Goal: Transaction & Acquisition: Book appointment/travel/reservation

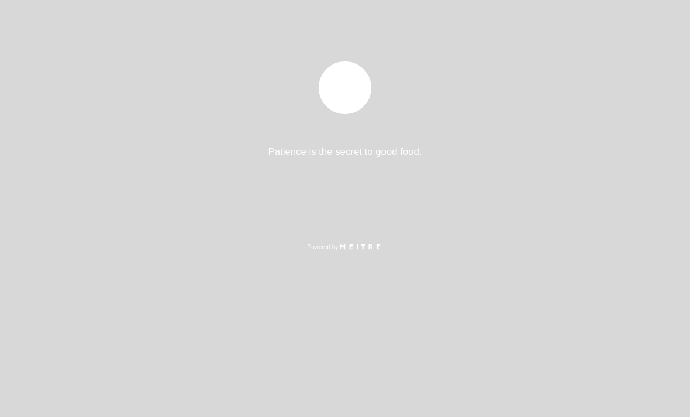
select select "es"
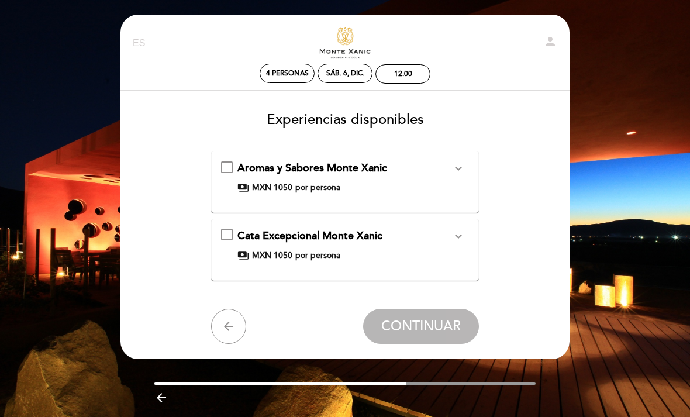
click at [458, 235] on icon "expand_more" at bounding box center [458, 236] width 14 height 14
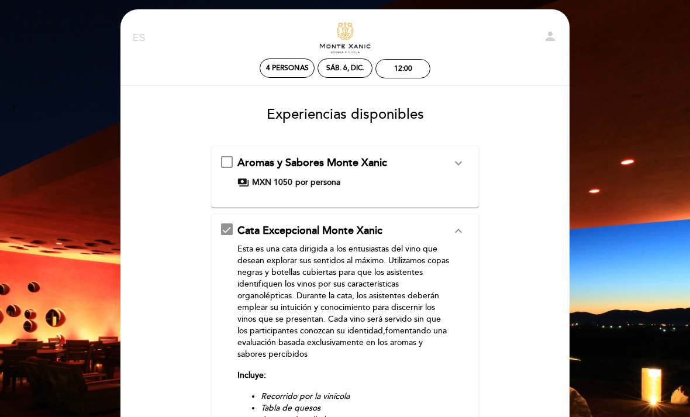
scroll to position [5, 0]
click at [451, 166] on icon "expand_more" at bounding box center [458, 163] width 14 height 14
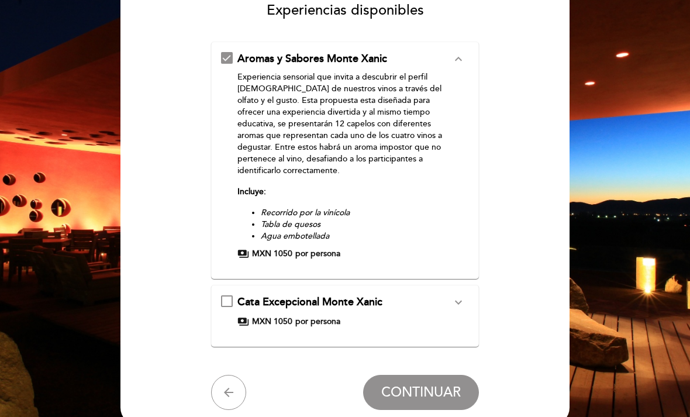
scroll to position [147, 0]
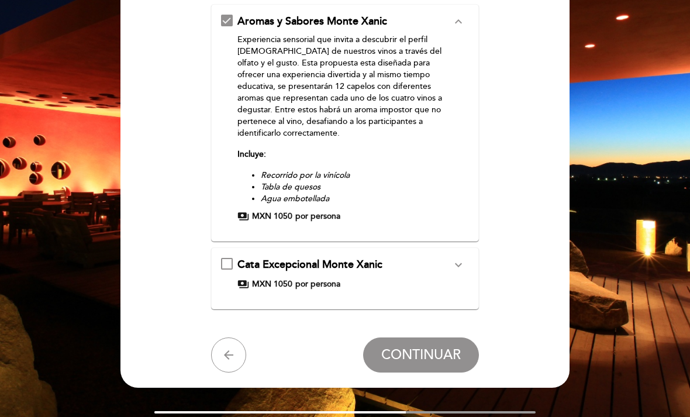
click at [457, 261] on icon "expand_more" at bounding box center [458, 265] width 14 height 14
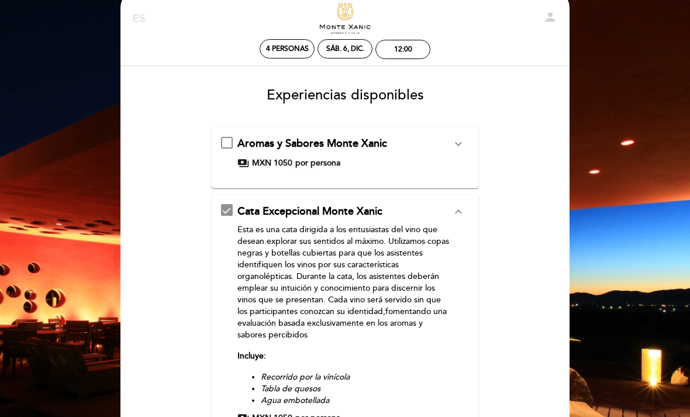
scroll to position [24, 0]
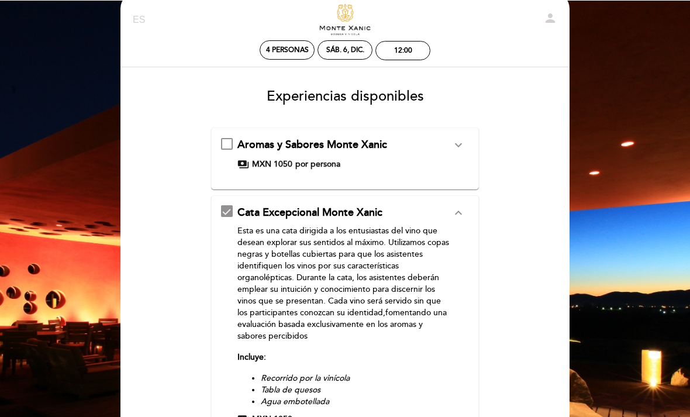
click at [455, 143] on icon "expand_more" at bounding box center [458, 144] width 14 height 14
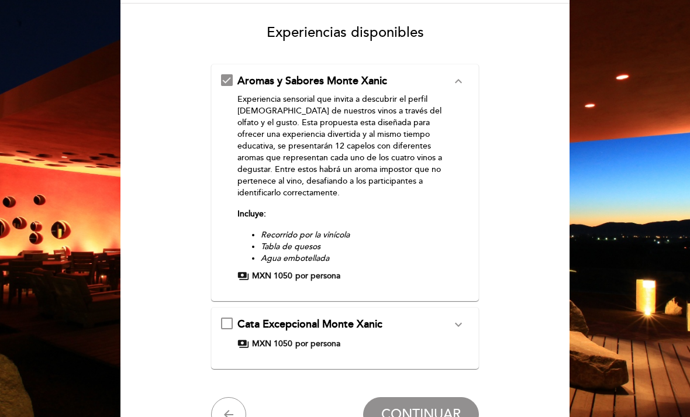
scroll to position [158, 0]
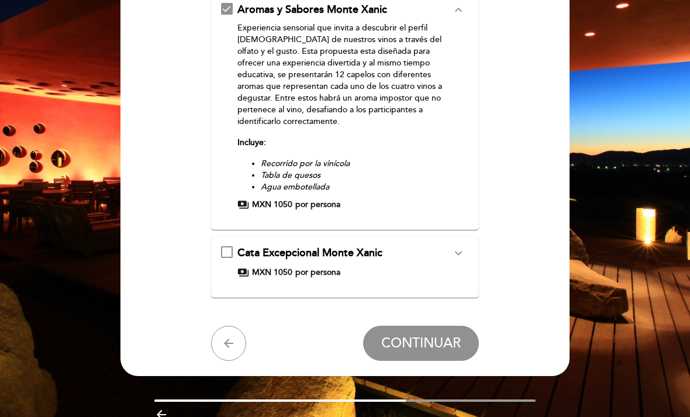
click at [230, 254] on div "Cata Excepcional [PERSON_NAME] expand_more Esta es una cata dirigida a los entu…" at bounding box center [345, 262] width 249 height 33
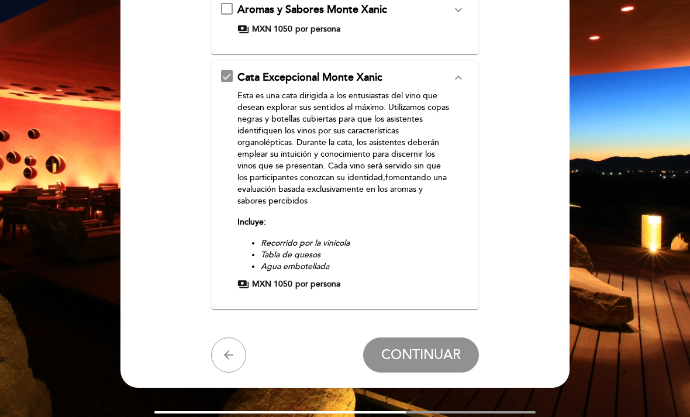
scroll to position [158, 0]
click at [450, 356] on span "CONTINUAR" at bounding box center [421, 355] width 80 height 16
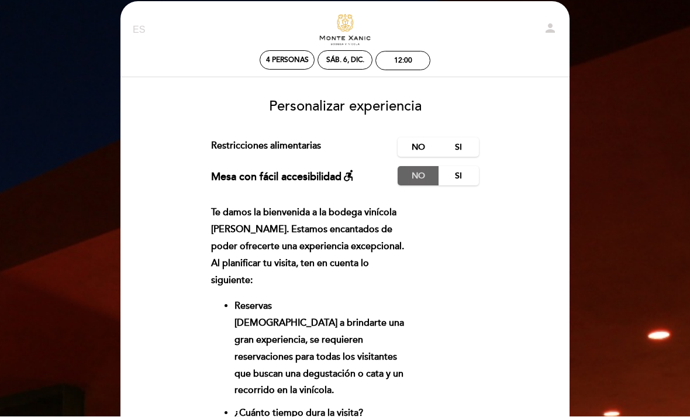
scroll to position [13, 0]
click at [460, 176] on label "Si" at bounding box center [458, 175] width 41 height 19
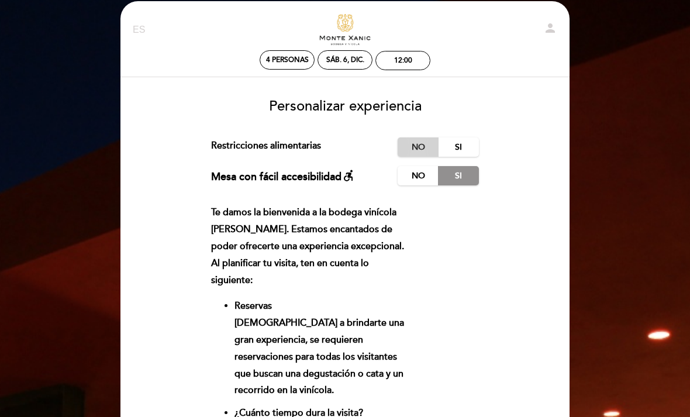
click at [415, 145] on label "No" at bounding box center [418, 146] width 41 height 19
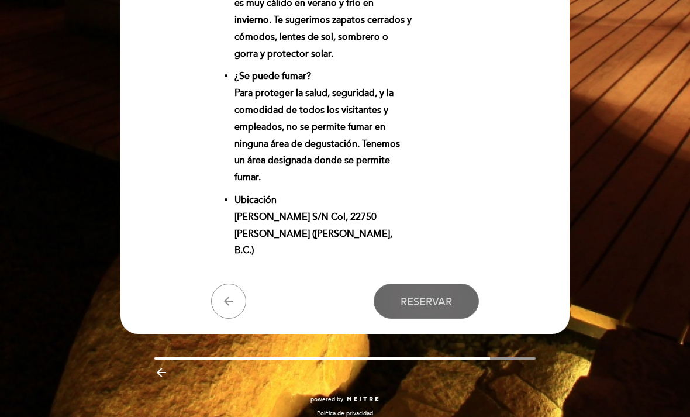
scroll to position [851, 0]
click at [454, 319] on button "Reservar" at bounding box center [426, 301] width 105 height 35
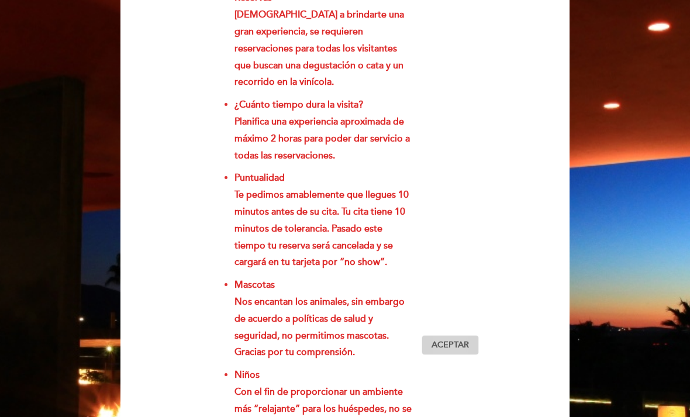
scroll to position [344, 0]
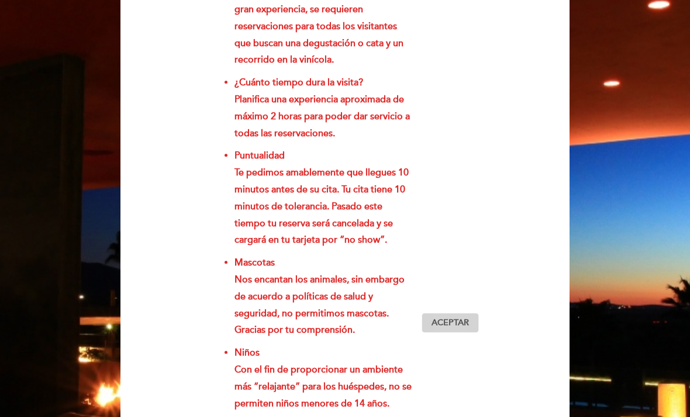
click at [468, 329] on span "Aceptar" at bounding box center [450, 323] width 37 height 12
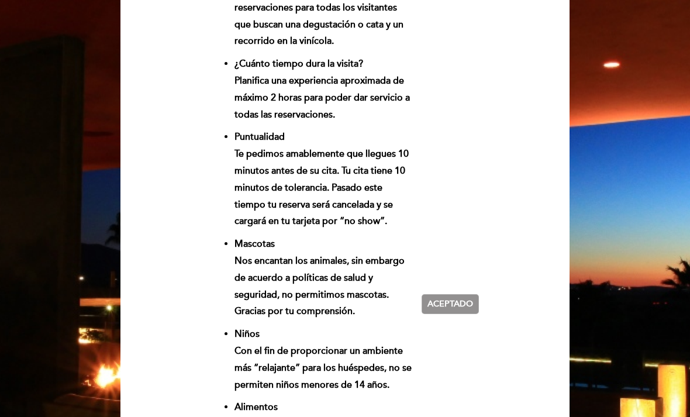
scroll to position [365, 0]
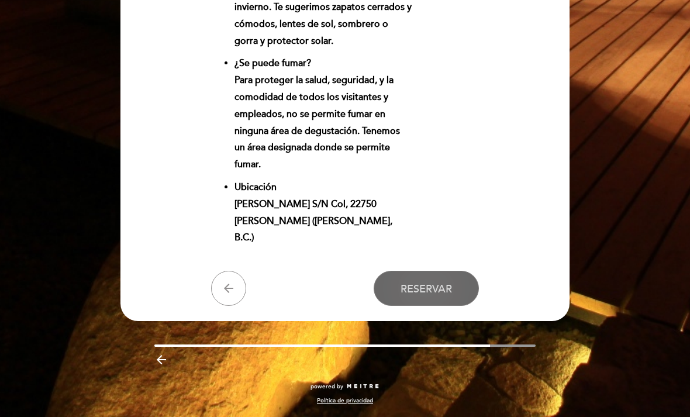
click at [459, 306] on button "Reservar" at bounding box center [426, 288] width 105 height 35
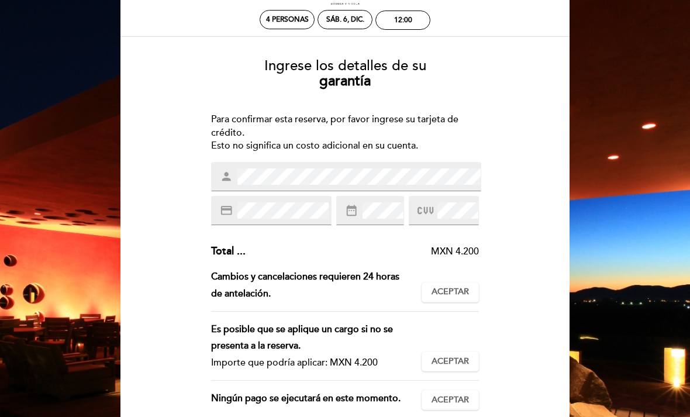
scroll to position [50, 0]
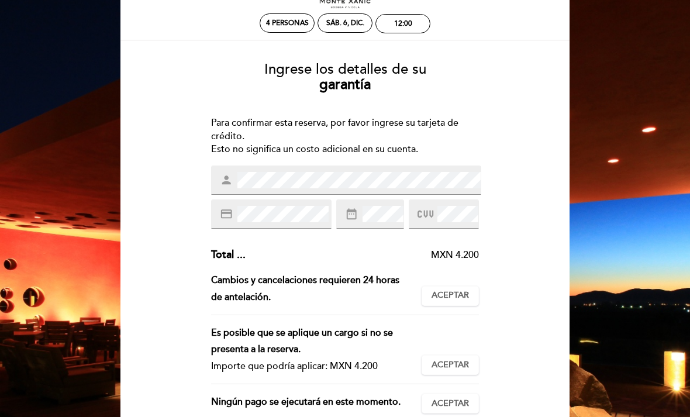
click at [433, 206] on icon at bounding box center [425, 214] width 16 height 19
click at [432, 216] on icon at bounding box center [425, 214] width 16 height 19
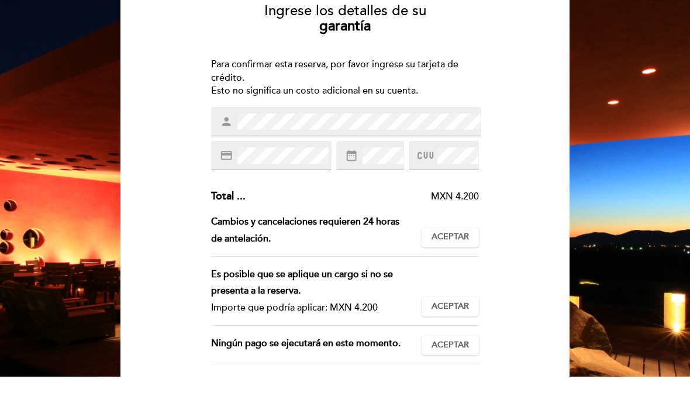
scroll to position [69, 0]
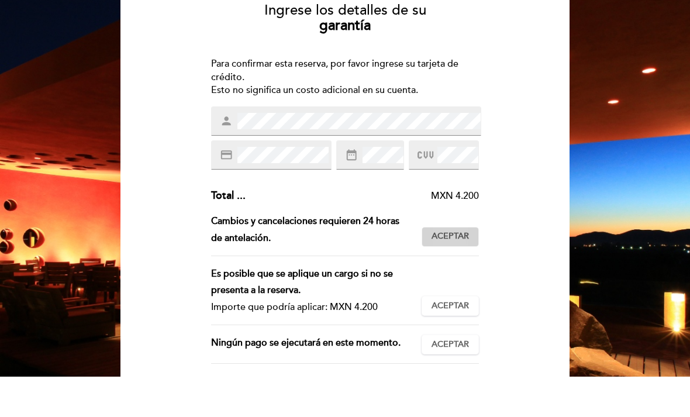
click at [463, 271] on span "Aceptar" at bounding box center [450, 277] width 37 height 12
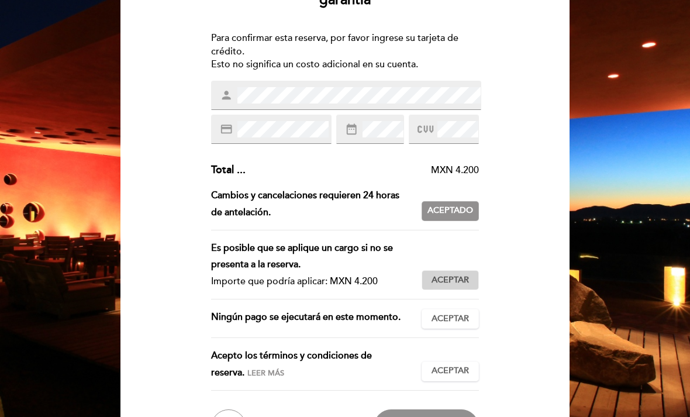
scroll to position [135, 0]
click at [462, 274] on span "Aceptar" at bounding box center [450, 280] width 37 height 12
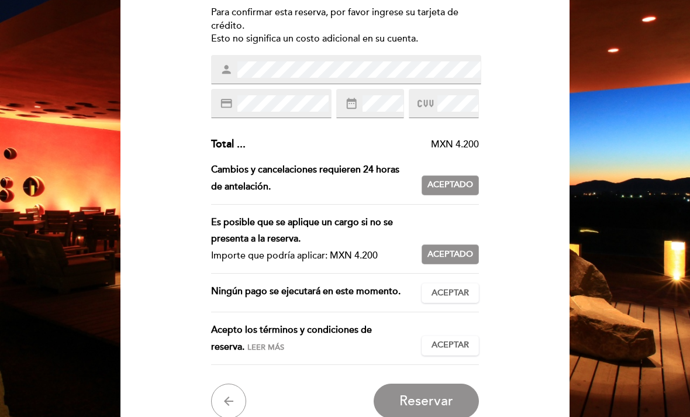
scroll to position [162, 0]
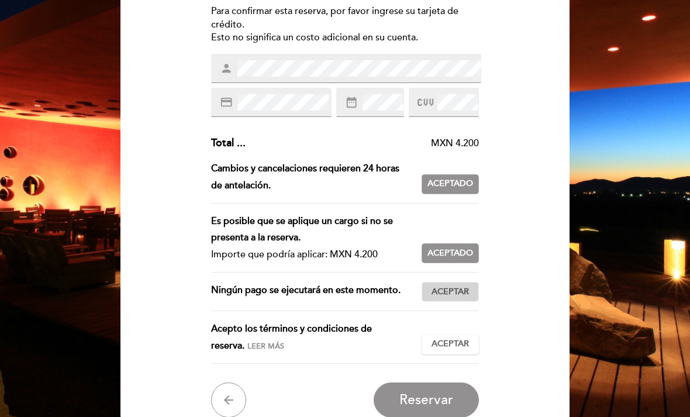
click at [462, 298] on span "Aceptar" at bounding box center [450, 292] width 37 height 12
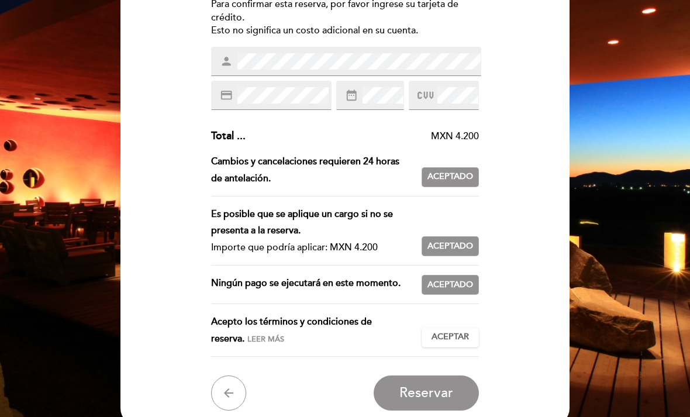
scroll to position [170, 0]
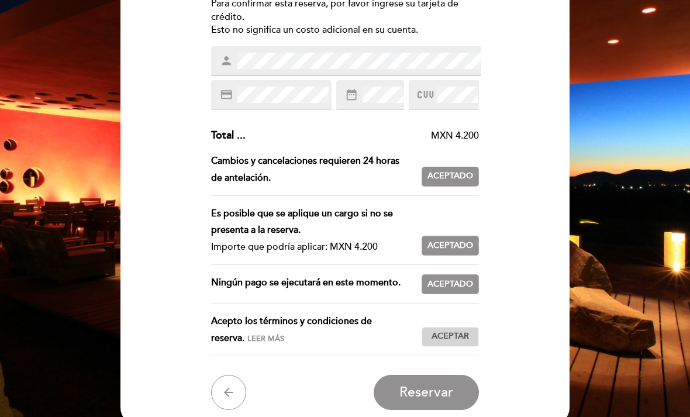
click at [454, 347] on button "Aceptar Aceptado" at bounding box center [450, 337] width 57 height 20
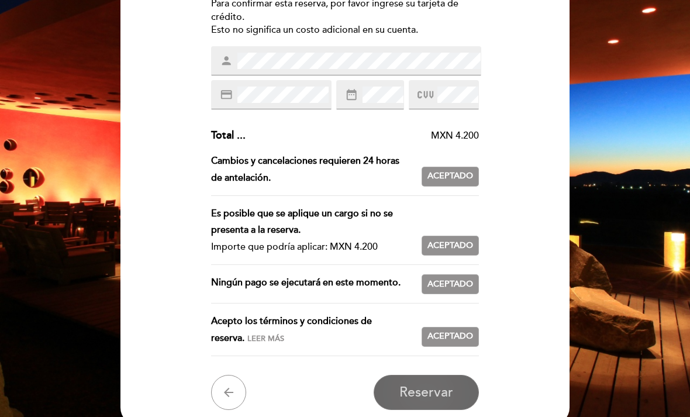
click at [449, 391] on span "Reservar" at bounding box center [426, 392] width 54 height 16
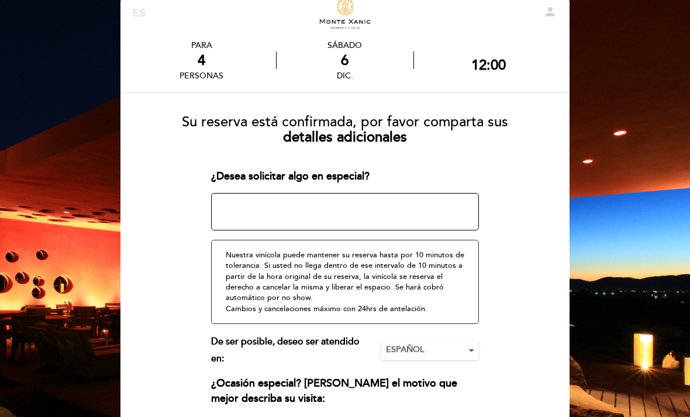
scroll to position [33, 0]
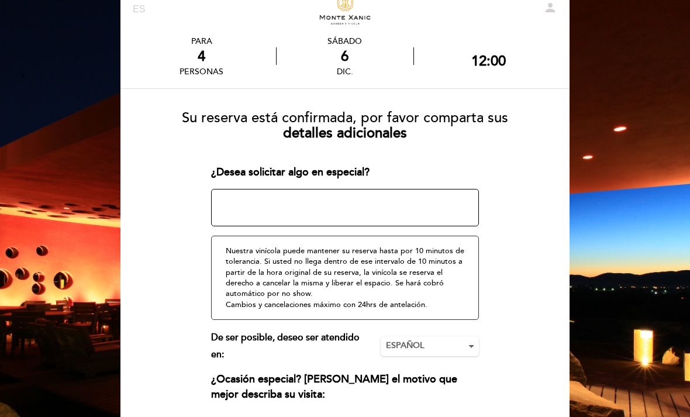
click at [381, 189] on textarea at bounding box center [345, 207] width 268 height 37
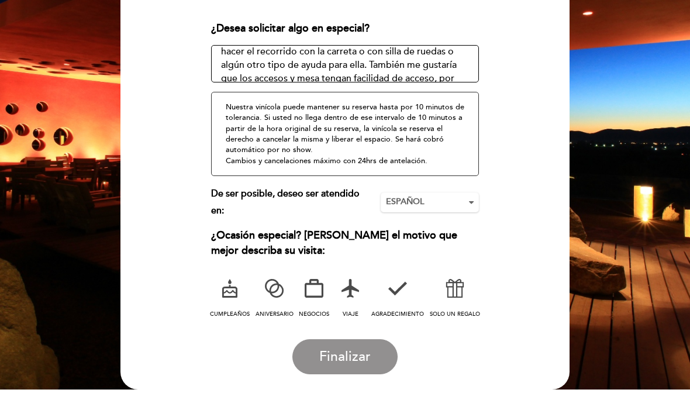
scroll to position [153, 0]
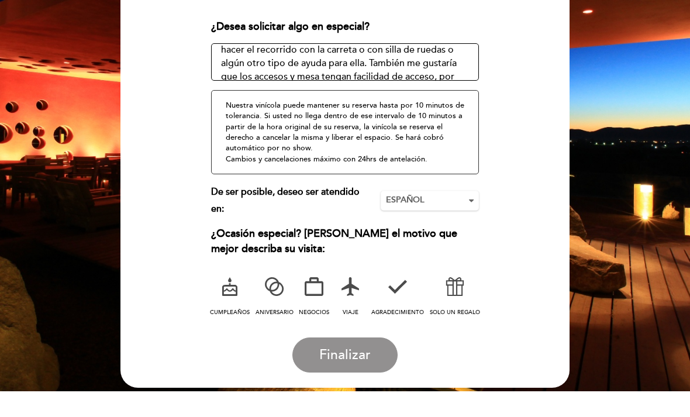
type textarea "Voy a visitar la bodega con mis papás y mi esposa. Mi mamá tiene problemas con …"
click at [459, 298] on icon at bounding box center [455, 313] width 30 height 30
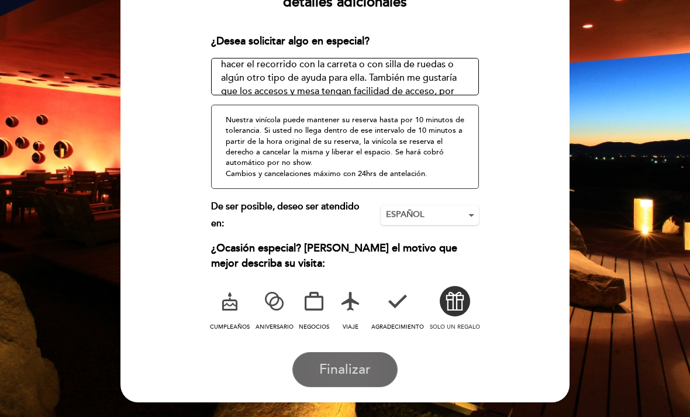
click at [358, 370] on span "Finalizar" at bounding box center [344, 369] width 51 height 16
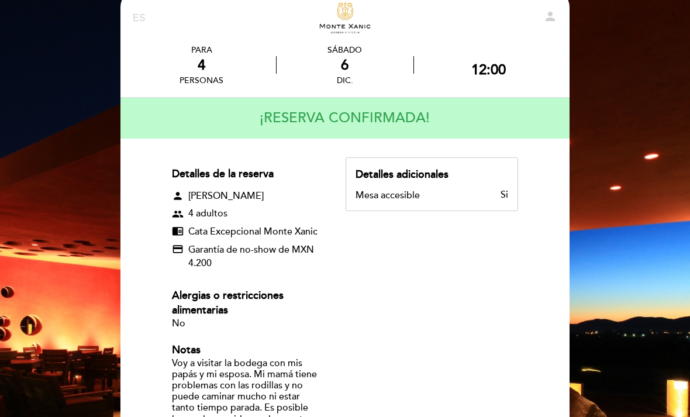
scroll to position [0, 0]
